Goal: Find contact information: Find contact information

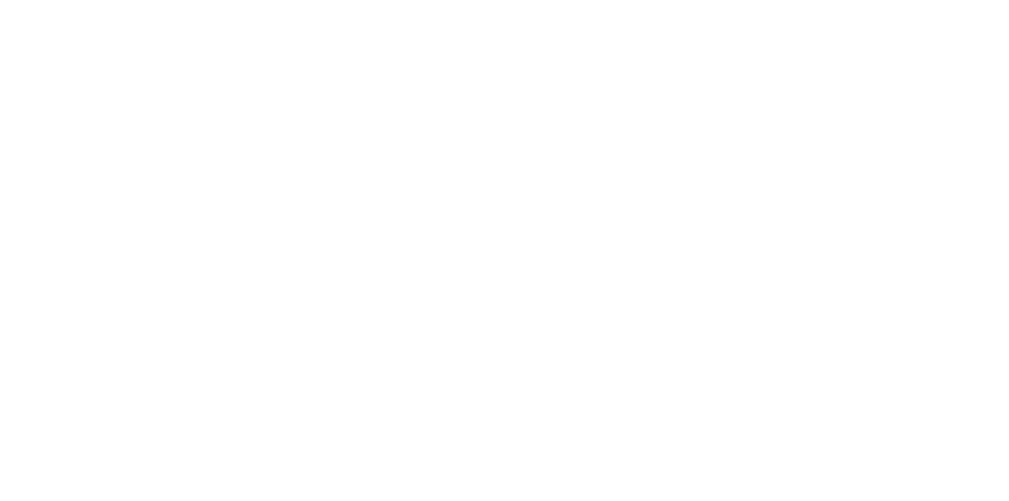
click at [579, 0] on html at bounding box center [504, 0] width 1009 height 0
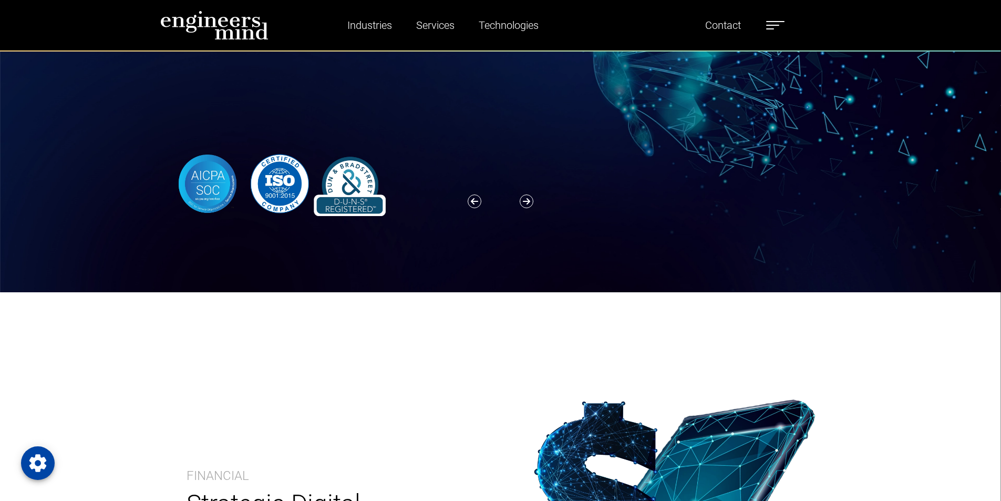
scroll to position [158, 0]
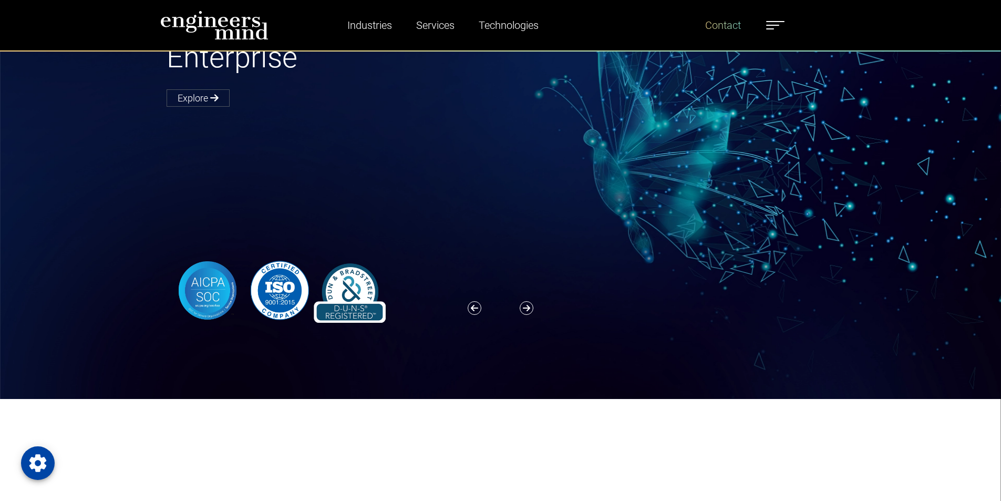
click at [735, 17] on link "Contact" at bounding box center [723, 25] width 44 height 24
